Goal: Task Accomplishment & Management: Use online tool/utility

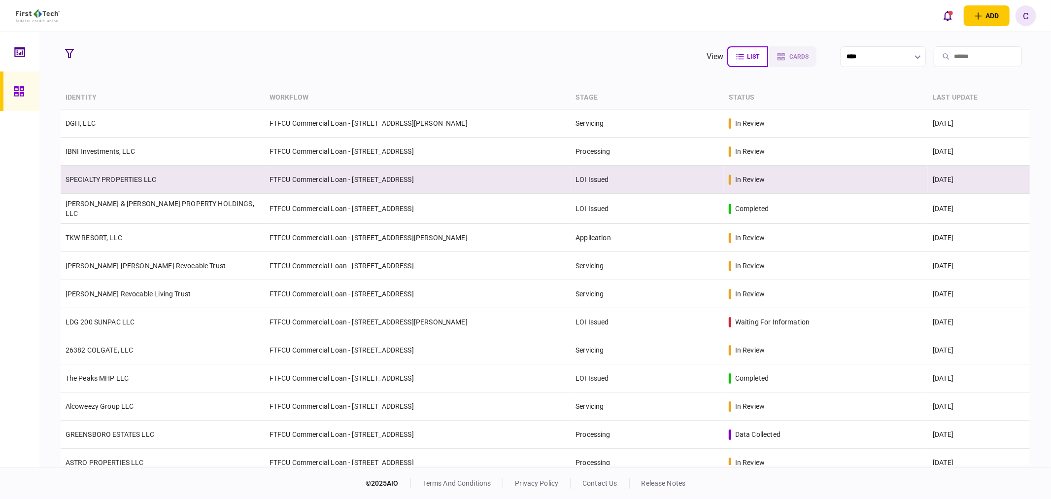
drag, startPoint x: 70, startPoint y: 50, endPoint x: 147, endPoint y: 183, distance: 153.2
click at [70, 50] on icon "button" at bounding box center [69, 53] width 9 height 9
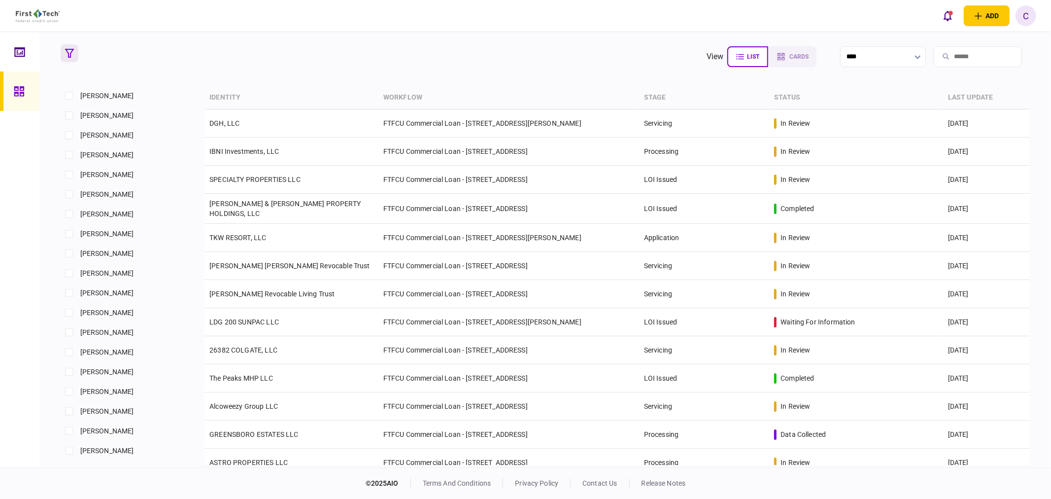
scroll to position [493, 0]
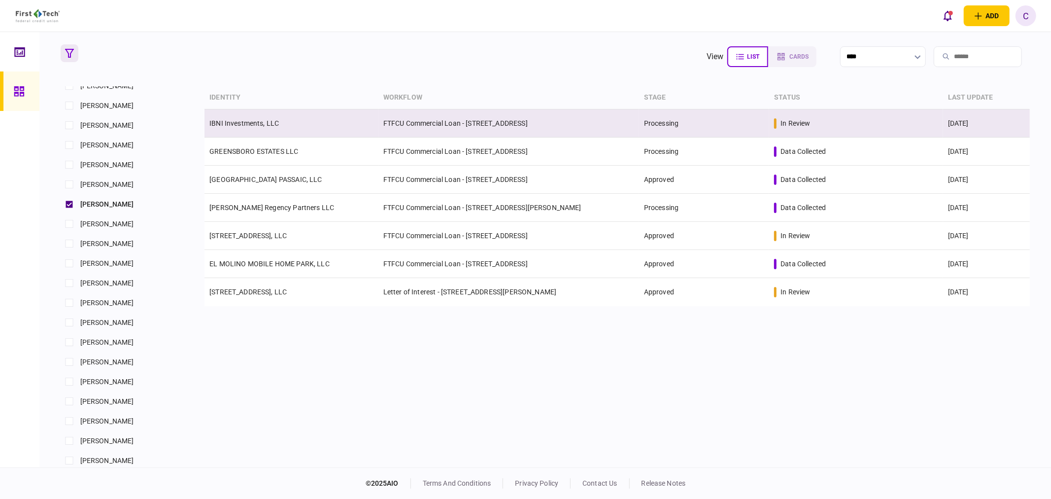
click at [234, 124] on link "IBNI Investments, LLC" at bounding box center [243, 123] width 69 height 8
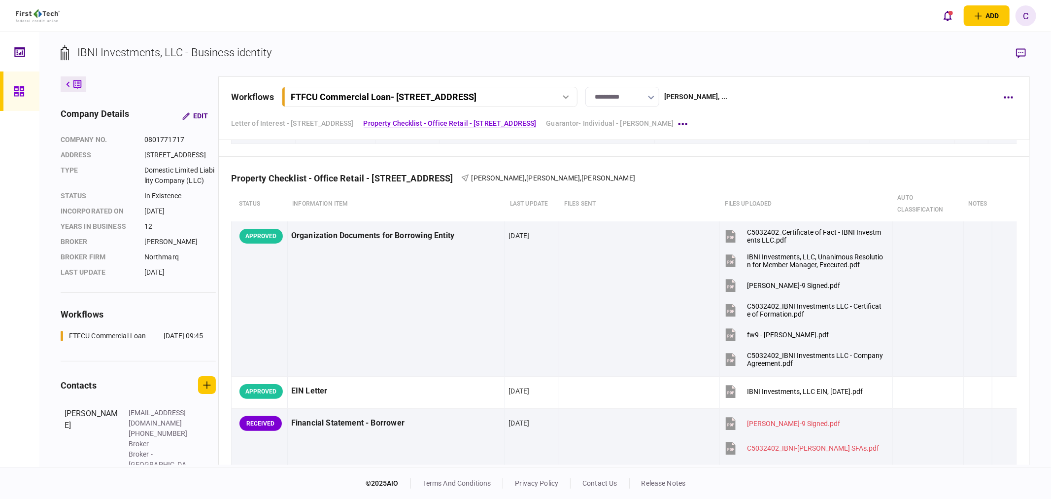
scroll to position [493, 0]
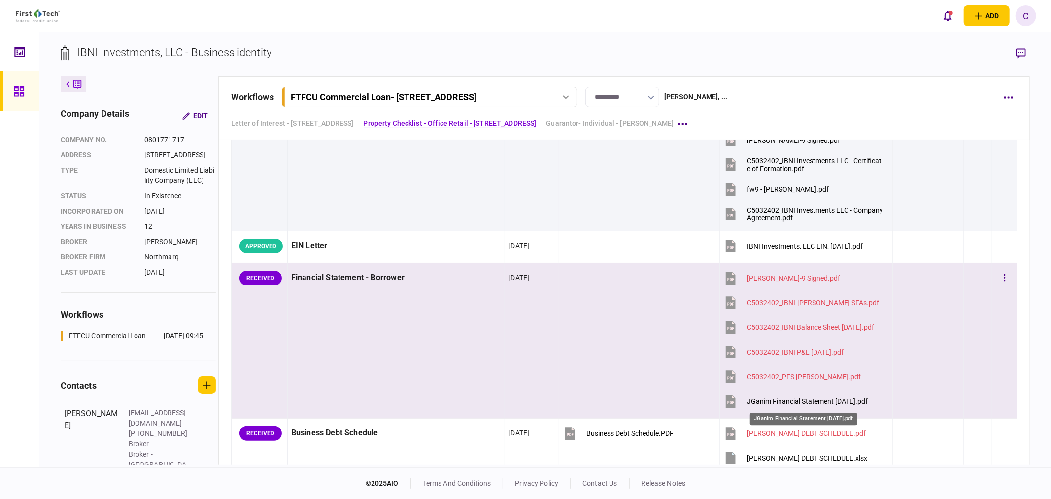
click at [790, 400] on div "JGanim Financial Statement 7.31.25.pdf" at bounding box center [807, 401] width 121 height 8
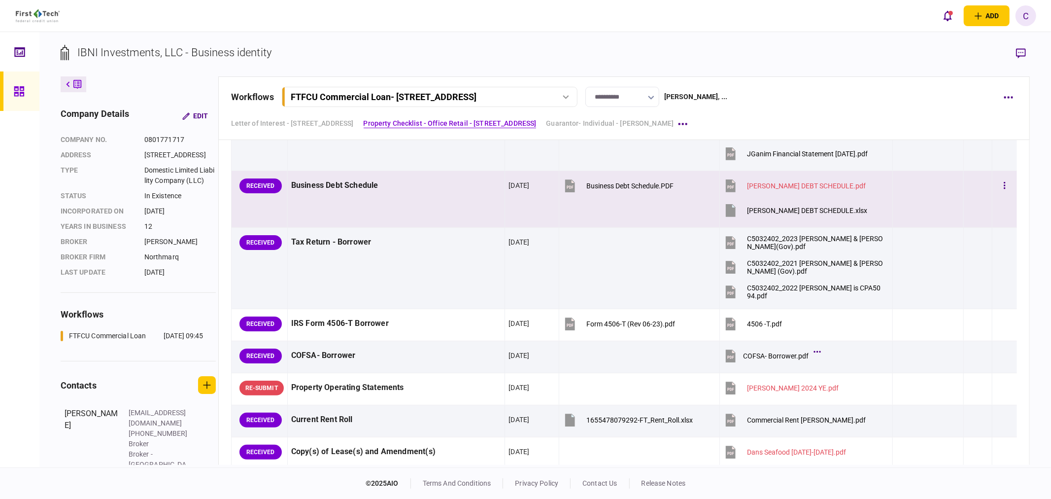
scroll to position [766, 0]
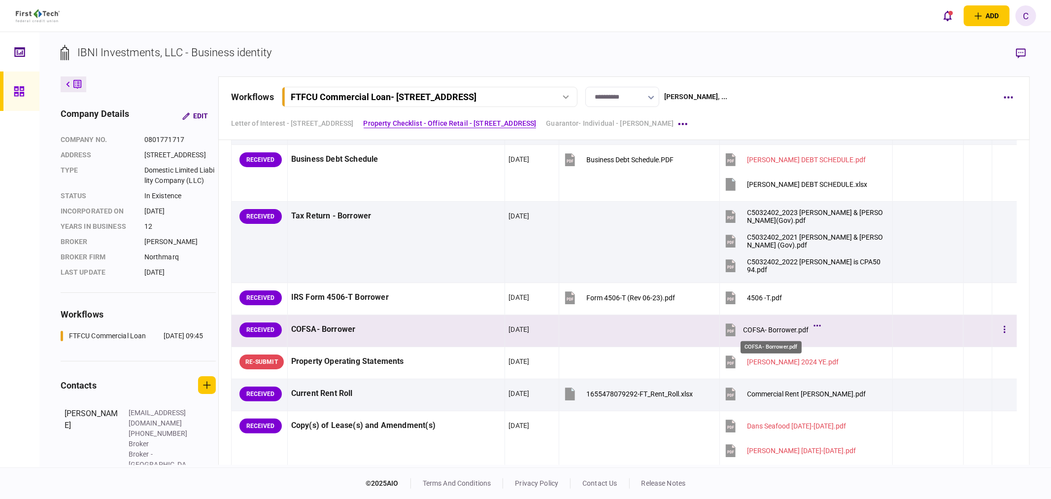
click at [786, 331] on div "COFSA- Borrower.pdf" at bounding box center [776, 330] width 66 height 8
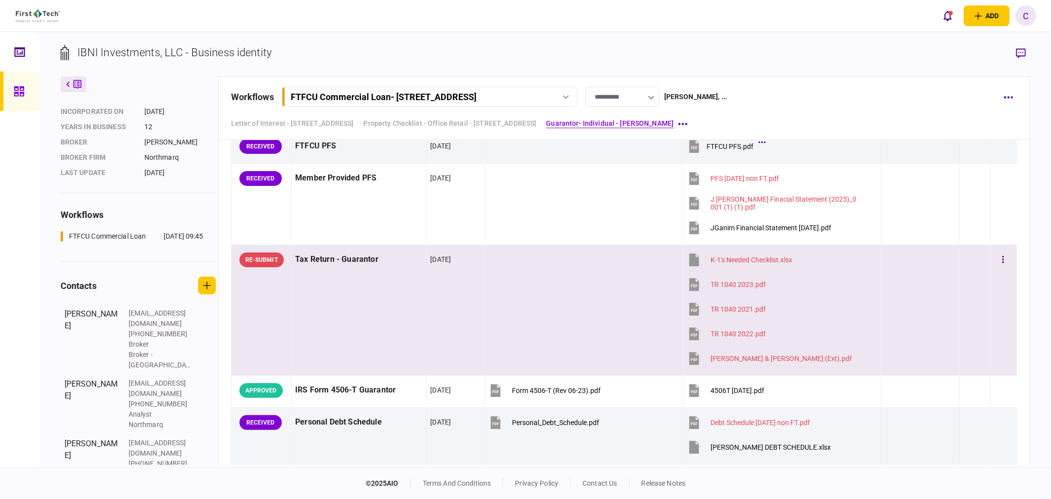
scroll to position [1882, 0]
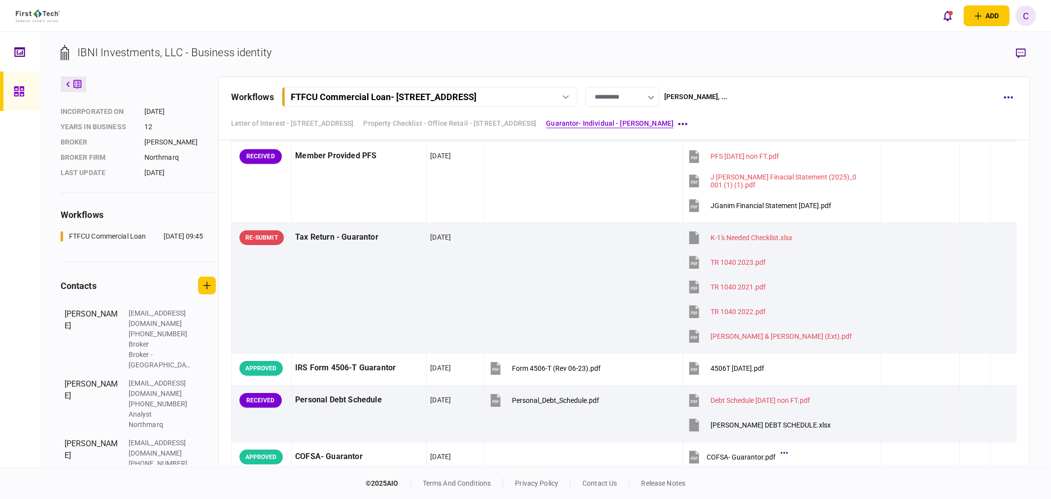
click at [18, 92] on icon at bounding box center [19, 91] width 10 height 10
